Goal: Task Accomplishment & Management: Manage account settings

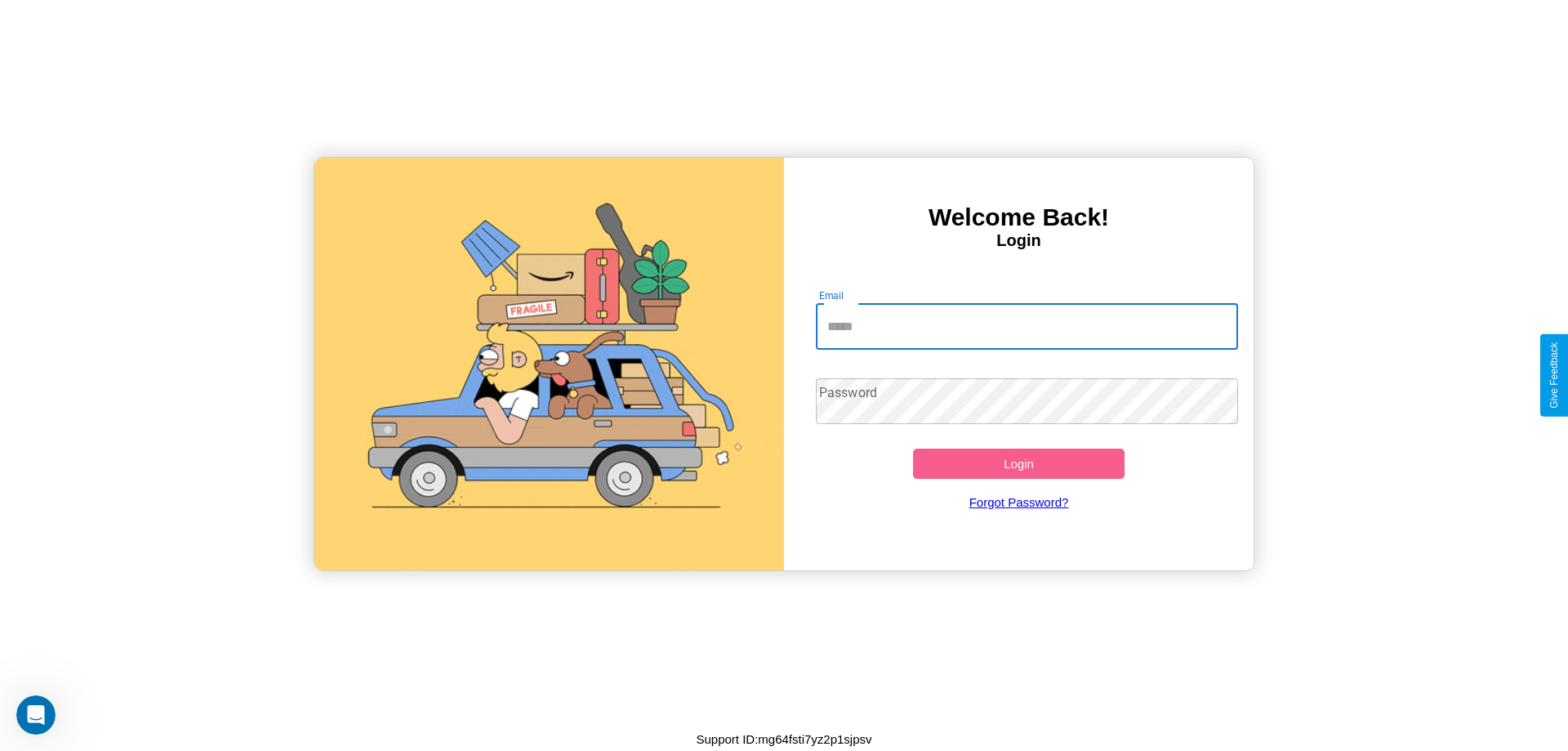
click at [1027, 326] on input "Email" at bounding box center [1027, 326] width 423 height 46
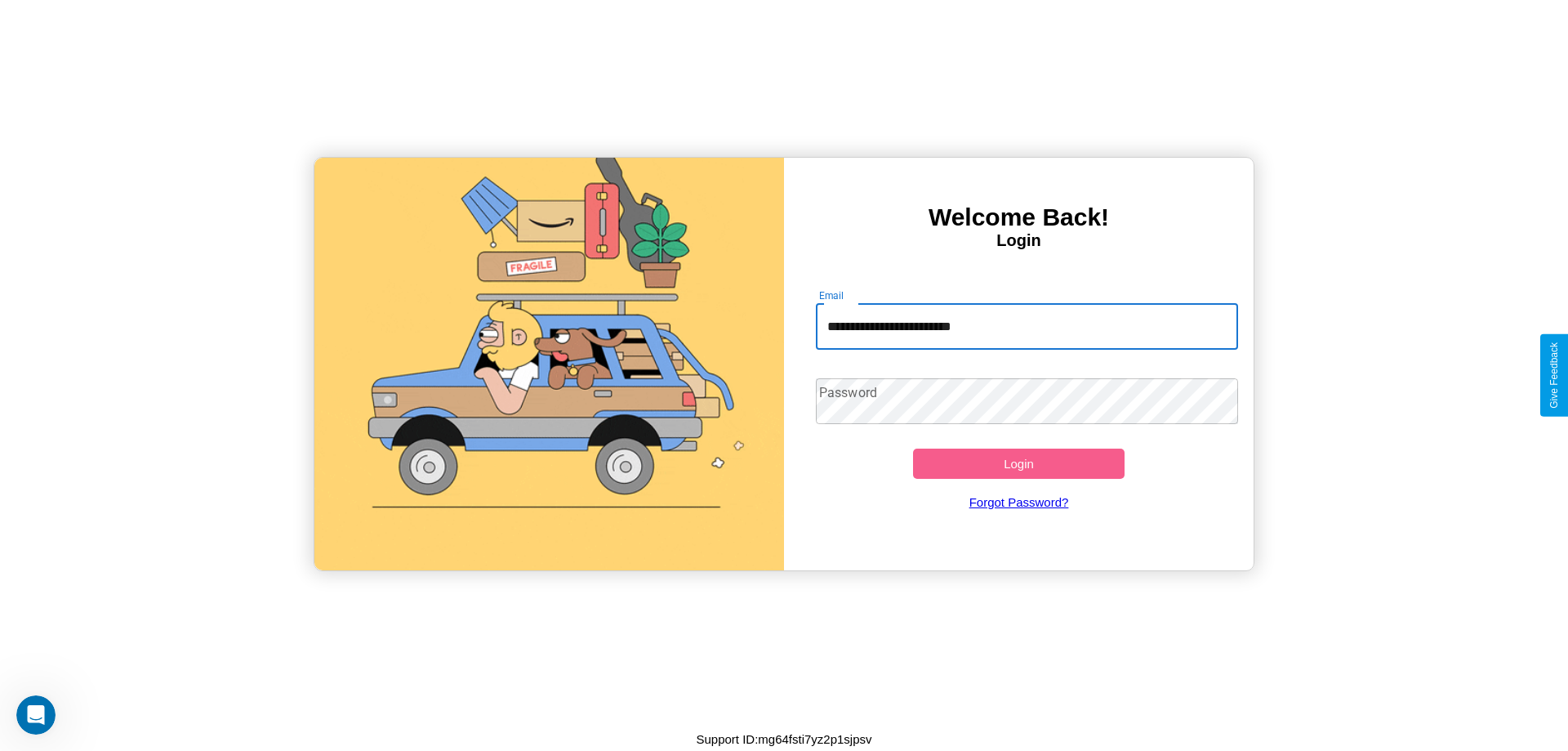
type input "**********"
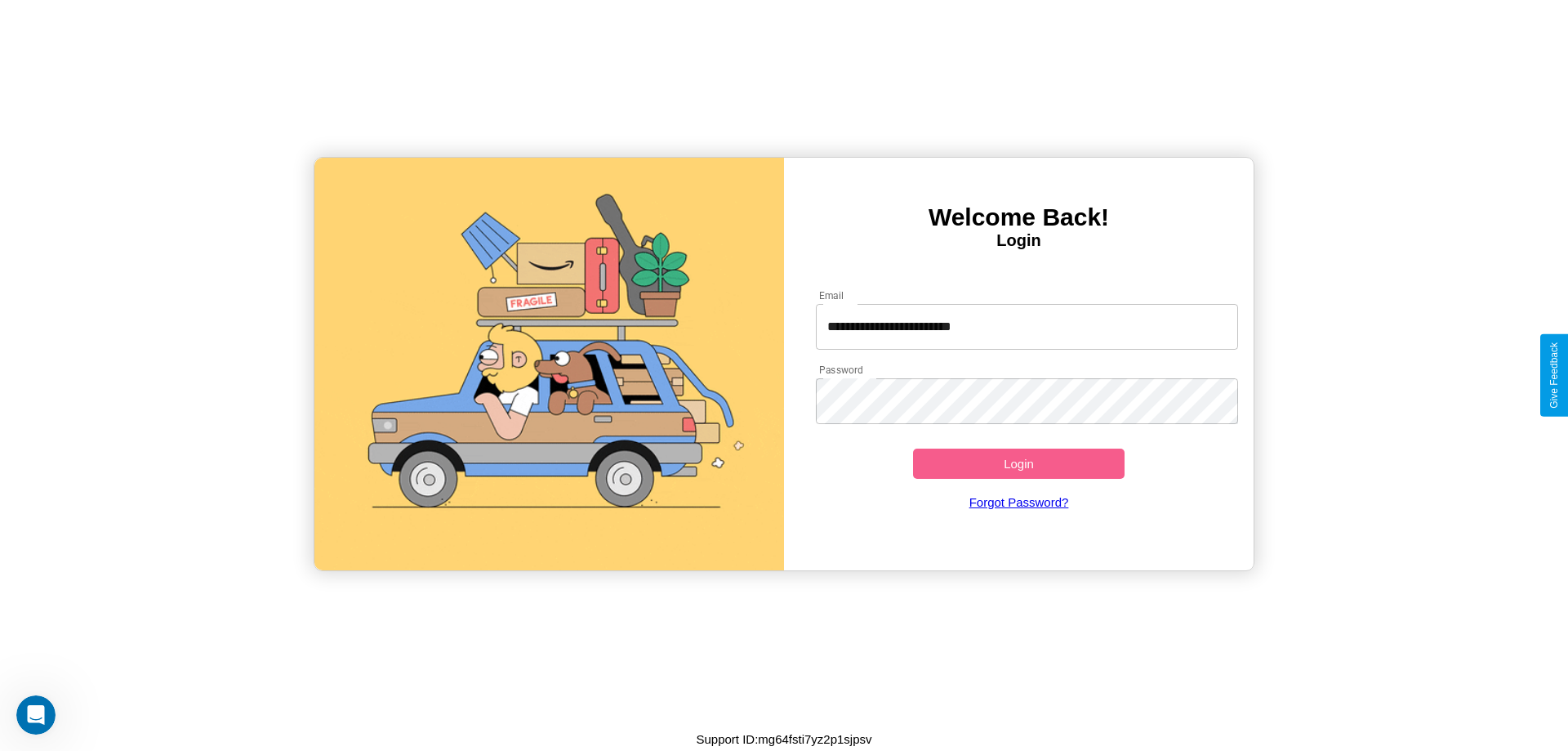
click at [1018, 463] on button "Login" at bounding box center [1019, 463] width 212 height 30
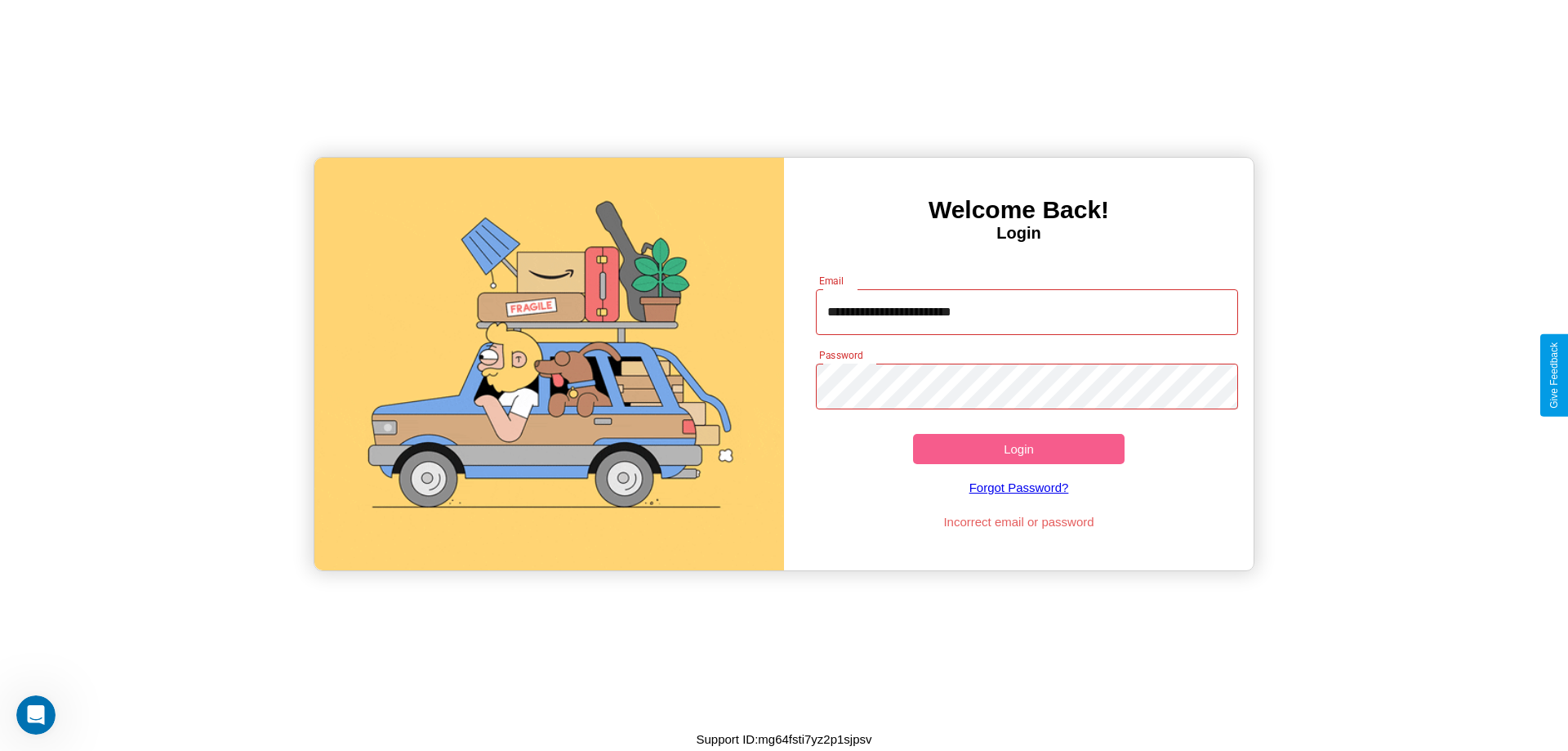
click at [1018, 448] on button "Login" at bounding box center [1019, 449] width 212 height 30
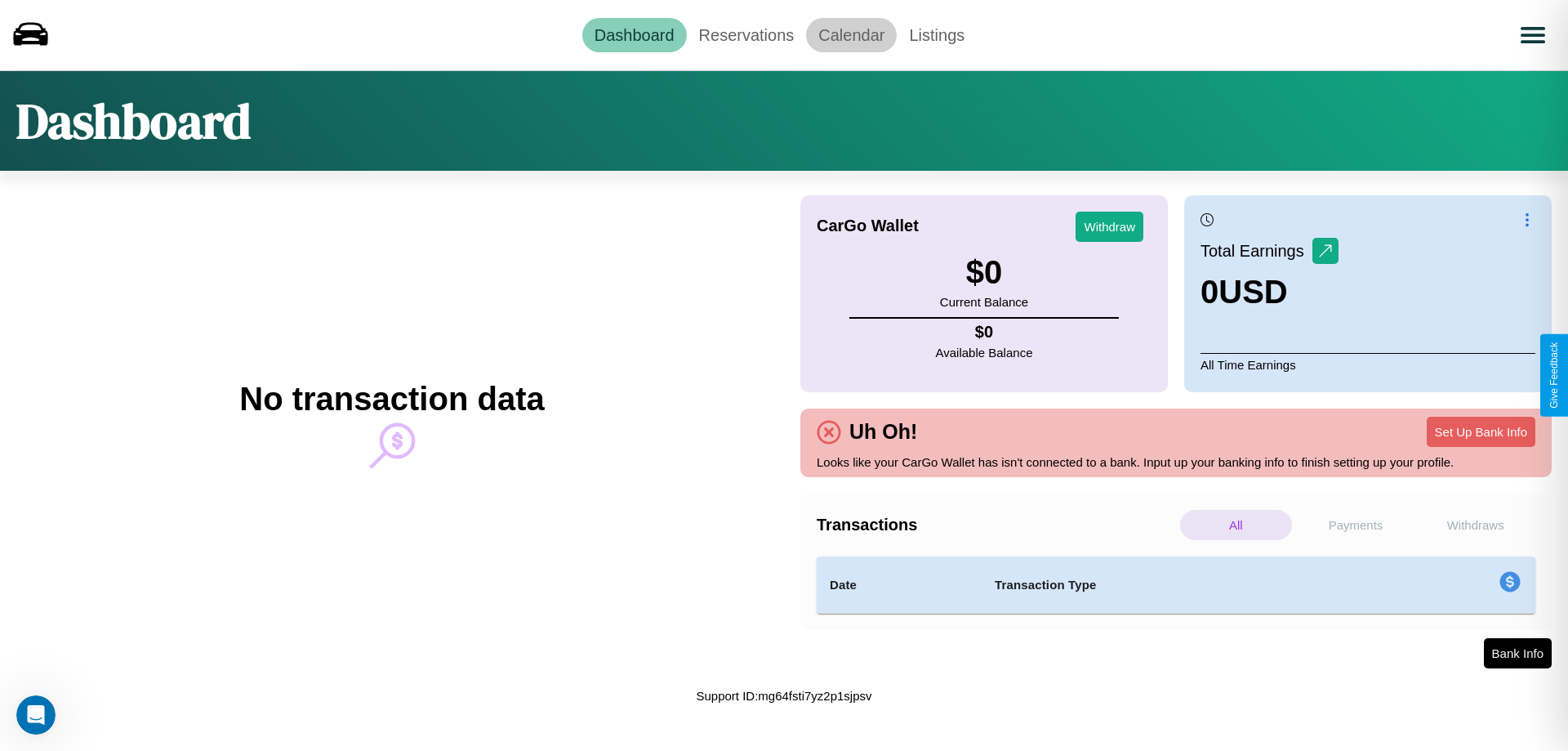
click at [851, 35] on link "Calendar" at bounding box center [852, 36] width 90 height 35
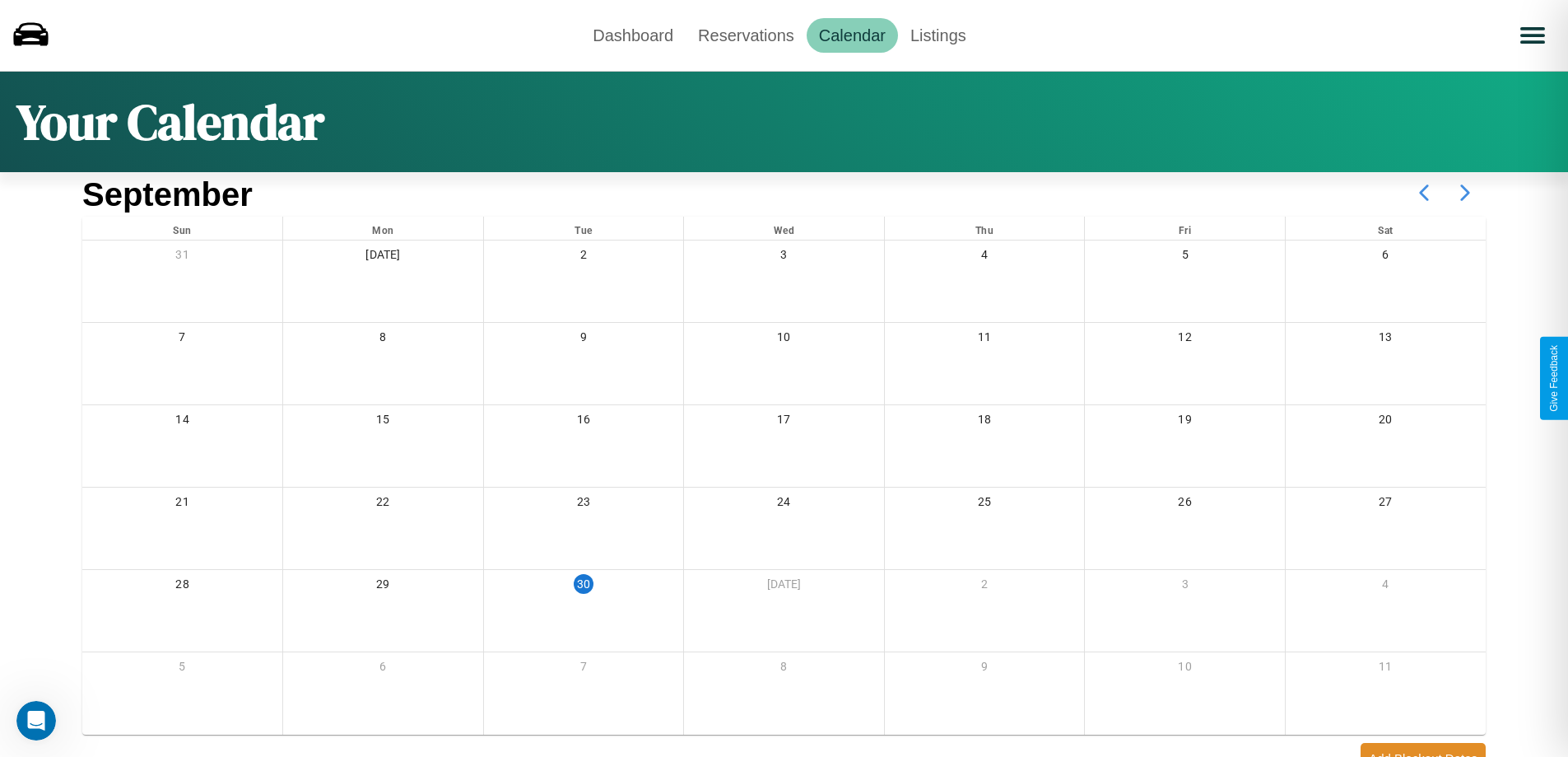
click at [1466, 193] on icon at bounding box center [1465, 193] width 41 height 41
click at [746, 35] on link "Reservations" at bounding box center [746, 36] width 121 height 35
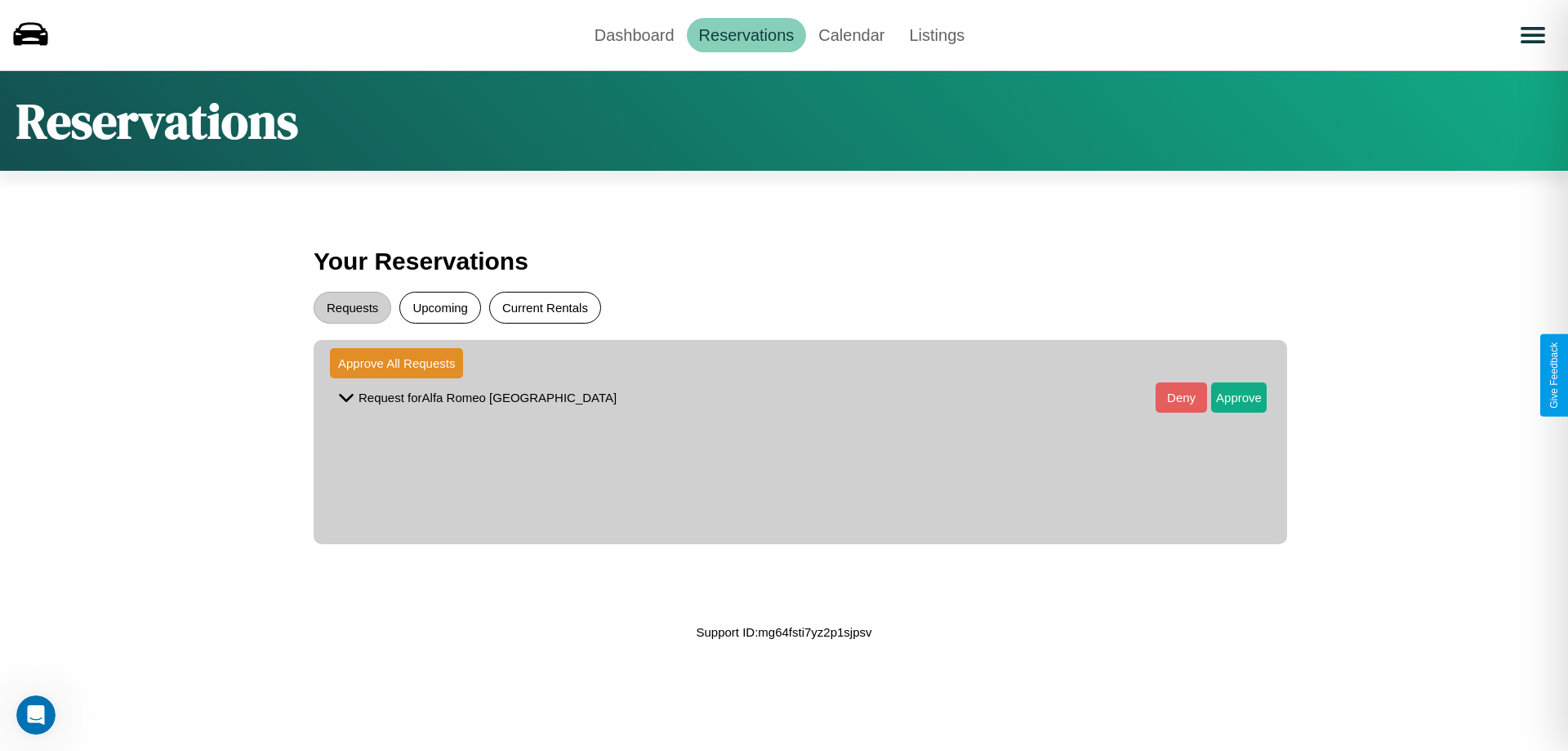
click at [544, 307] on button "Current Rentals" at bounding box center [545, 307] width 112 height 32
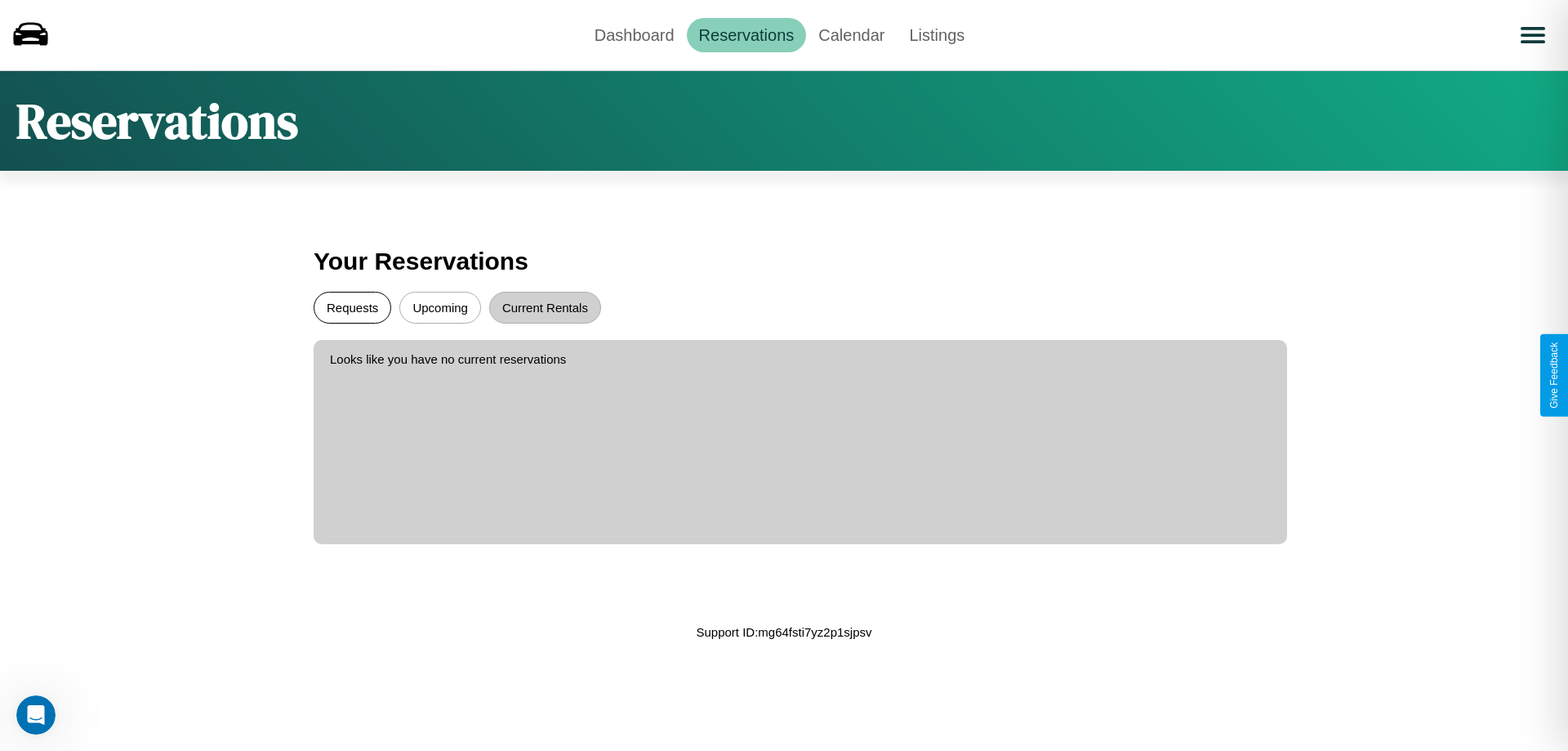
click at [352, 307] on button "Requests" at bounding box center [352, 307] width 77 height 32
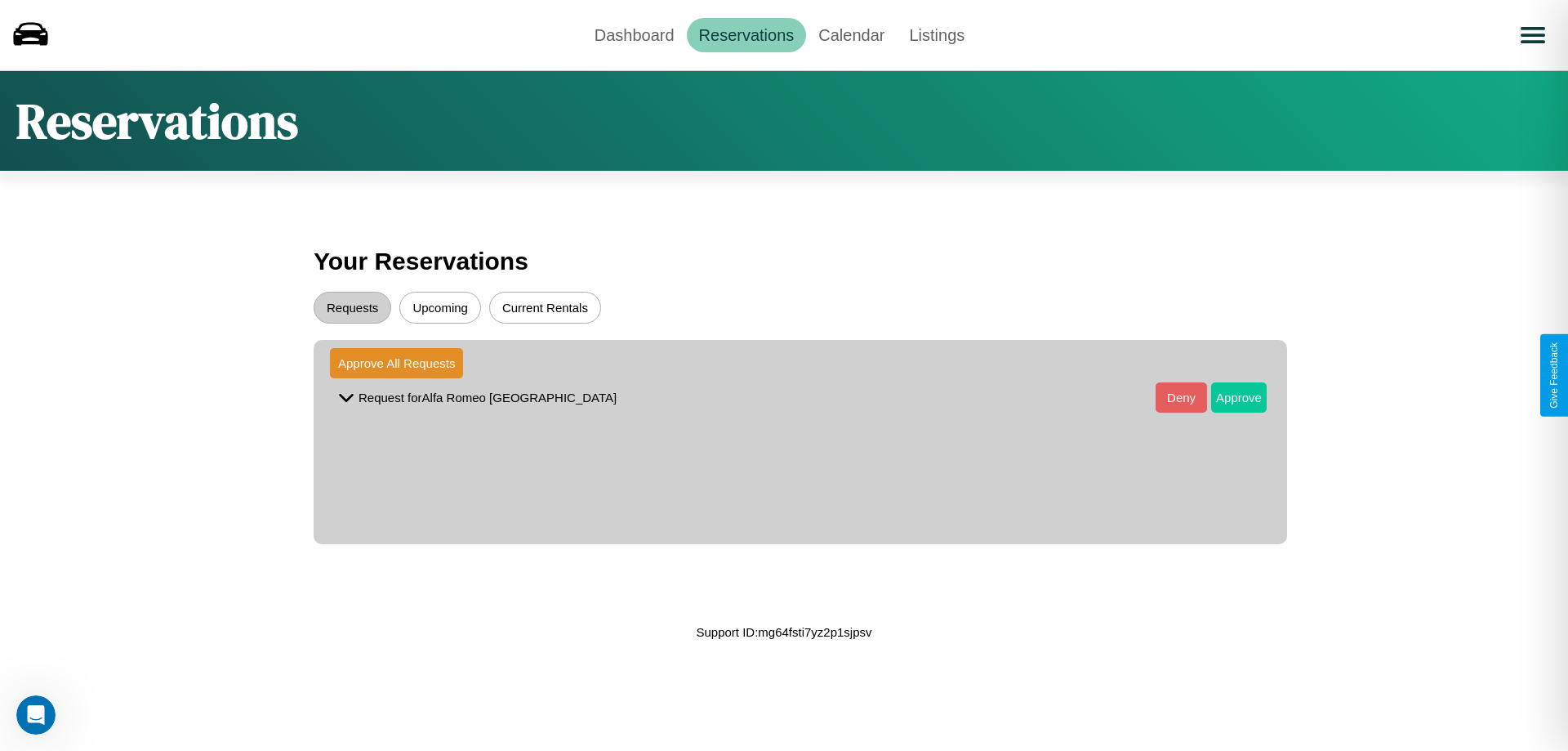
click at [1227, 397] on button "Approve" at bounding box center [1239, 397] width 56 height 30
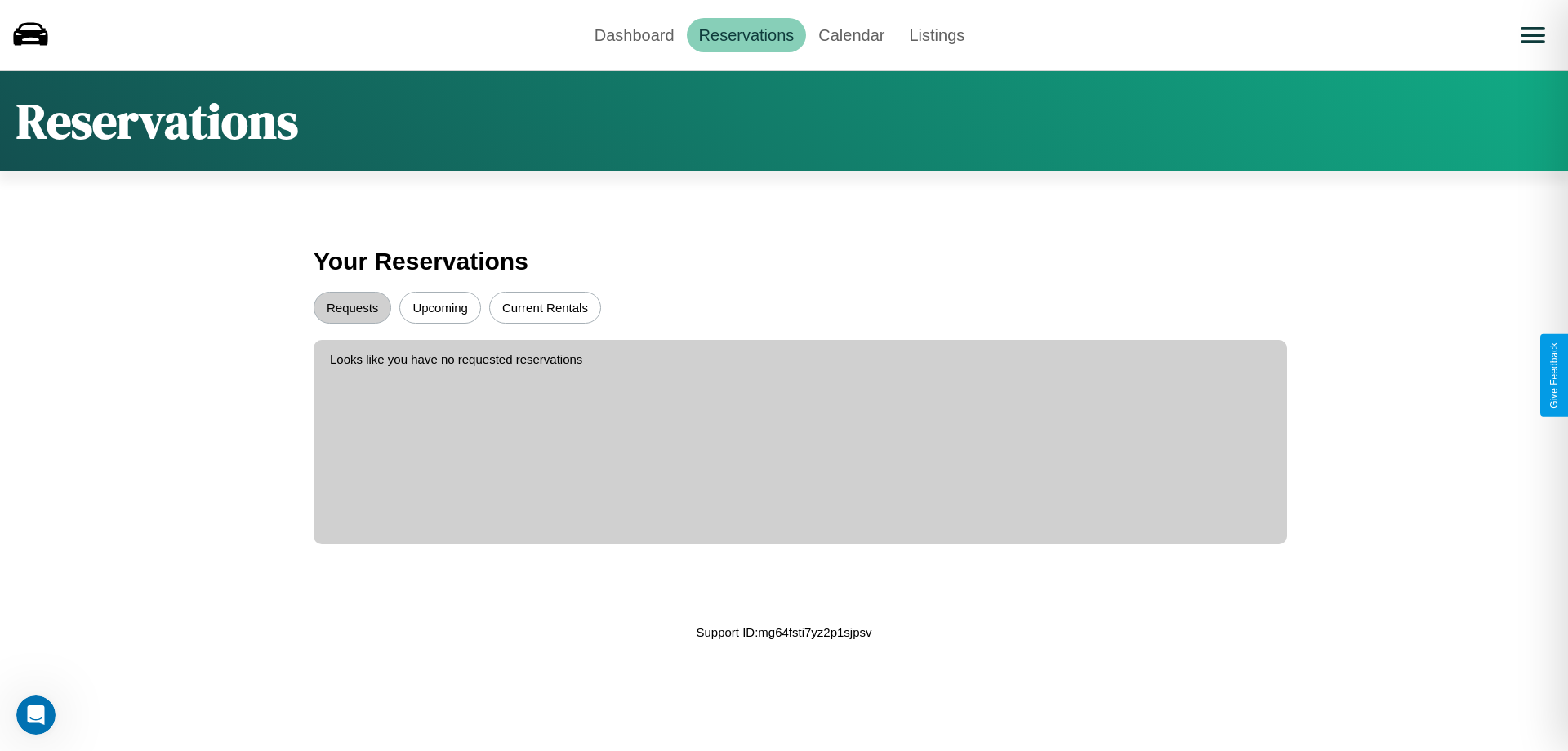
click at [440, 307] on button "Upcoming" at bounding box center [440, 307] width 82 height 32
click at [634, 35] on link "Dashboard" at bounding box center [635, 36] width 104 height 35
